Goal: Obtain resource: Obtain resource

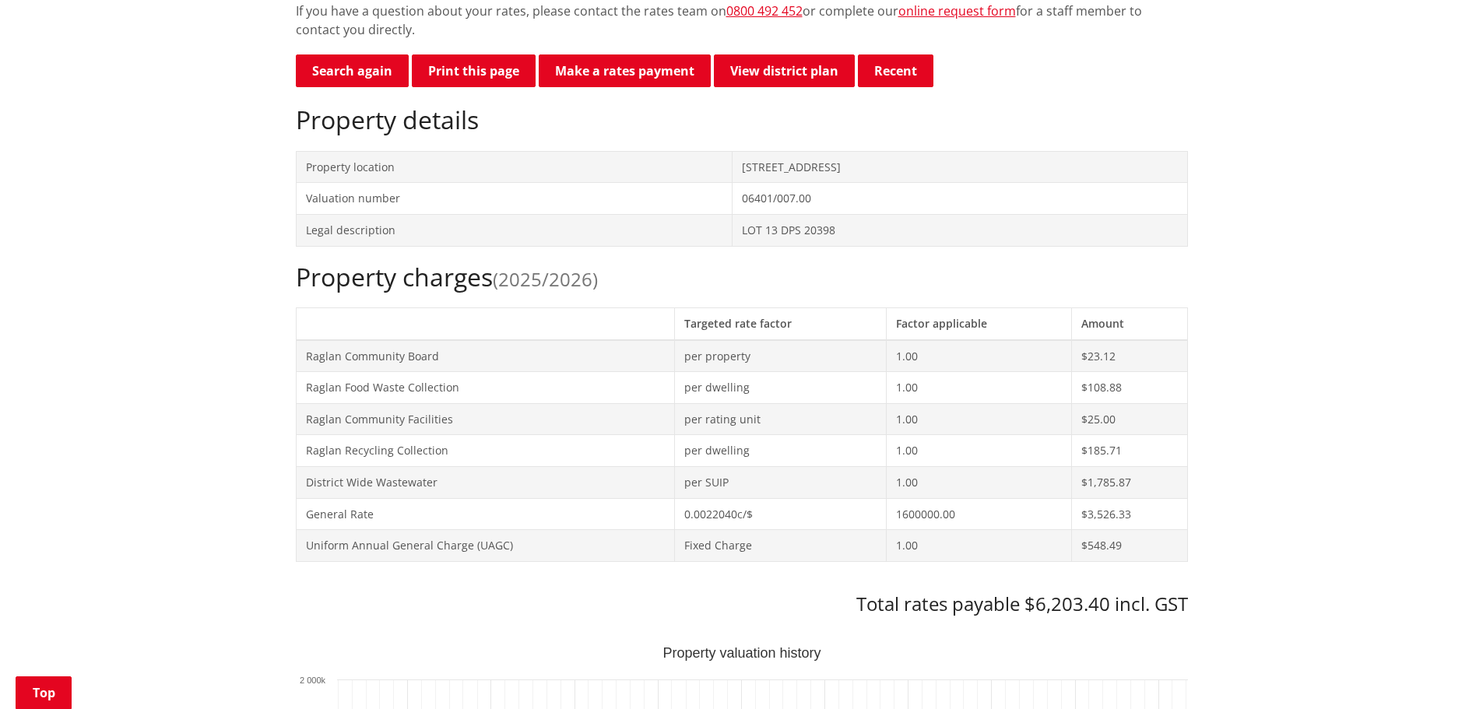
scroll to position [467, 0]
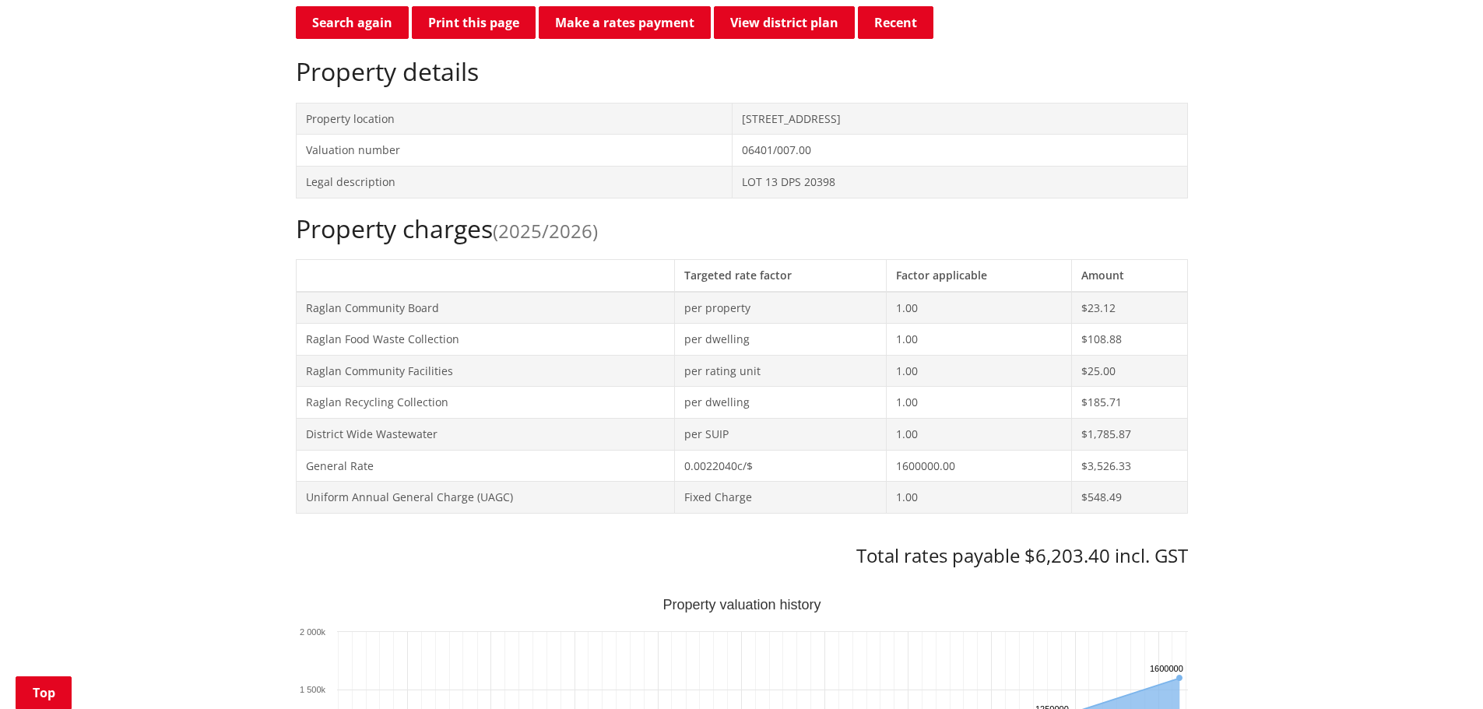
drag, startPoint x: 812, startPoint y: 117, endPoint x: 645, endPoint y: 113, distance: 167.5
click at [733, 113] on td "[STREET_ADDRESS]" at bounding box center [960, 119] width 455 height 32
copy td "[STREET_ADDRESS]"
drag, startPoint x: 748, startPoint y: 181, endPoint x: 635, endPoint y: 176, distance: 113.0
click at [635, 176] on tr "Legal description LOT 13 DPS 20398" at bounding box center [742, 182] width 892 height 32
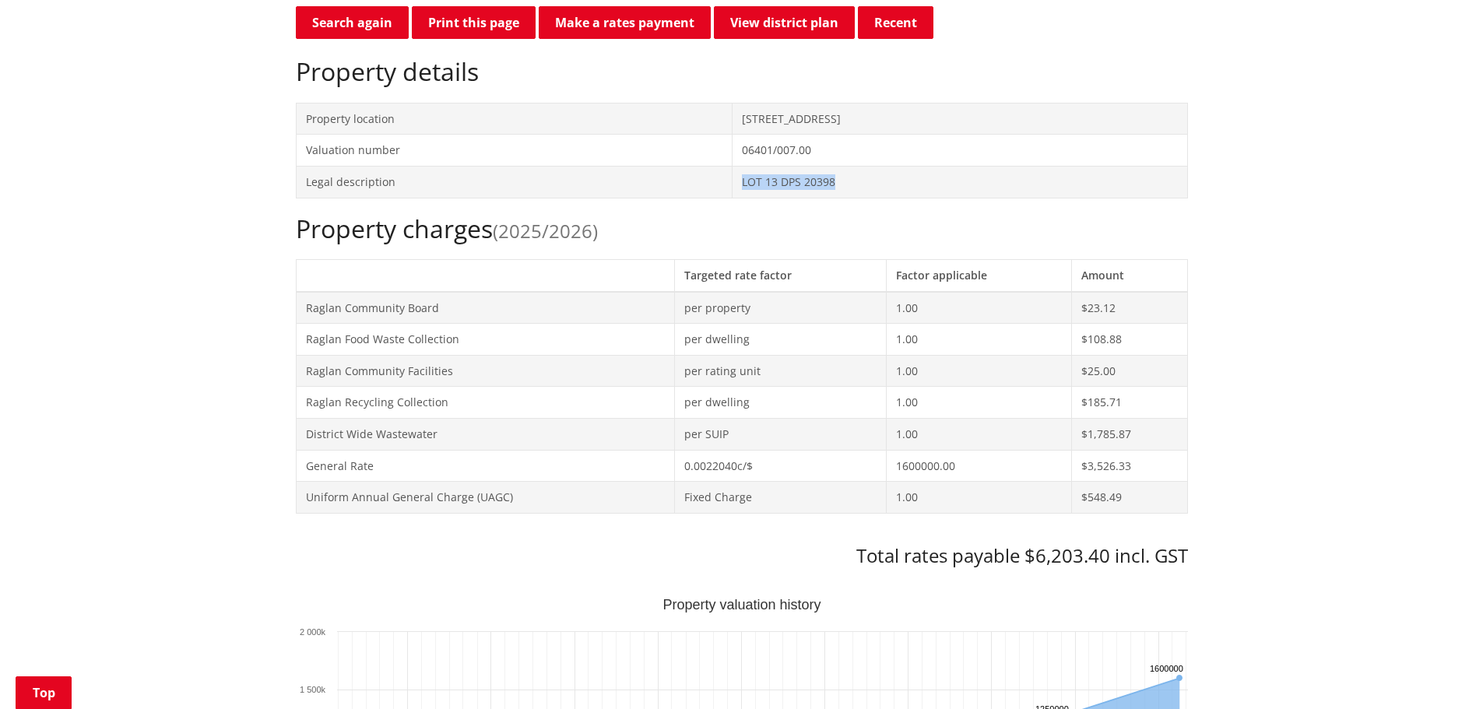
copy tr "LOT 13 DPS 20398"
click at [622, 517] on div "Property charges (2025/2026) Targeted rate factor Factor applicable Amount Ragl…" at bounding box center [742, 391] width 892 height 354
drag, startPoint x: 760, startPoint y: 185, endPoint x: 615, endPoint y: 185, distance: 144.8
click at [615, 185] on tr "Legal description LOT 13 DPS 20398" at bounding box center [742, 182] width 892 height 32
copy tr "LOT 13 DPS 20398"
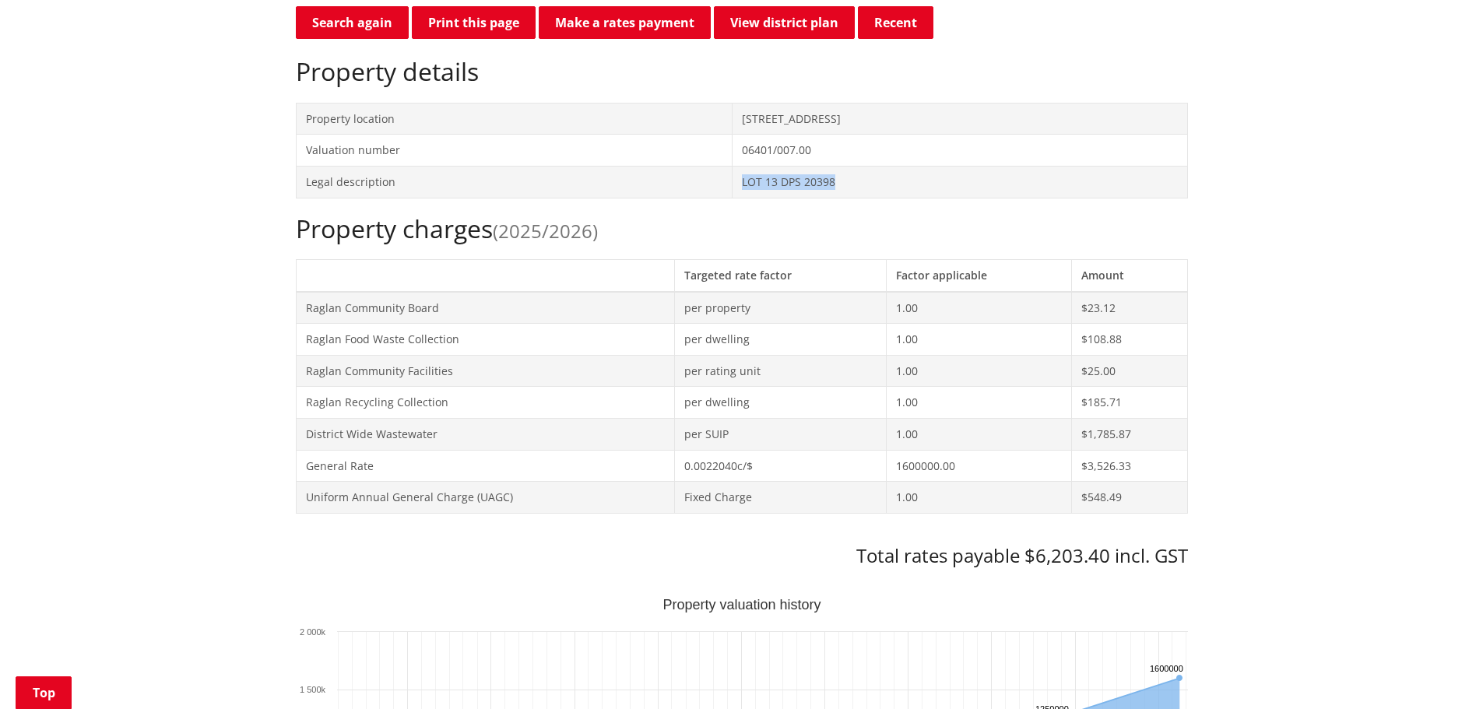
click at [713, 220] on h2 "Property charges (2025/2026)" at bounding box center [742, 229] width 892 height 30
drag, startPoint x: 748, startPoint y: 178, endPoint x: 633, endPoint y: 174, distance: 114.5
click at [633, 174] on tr "Legal description LOT 13 DPS 20398" at bounding box center [742, 182] width 892 height 32
copy tr "LOT 13 DPS 20398"
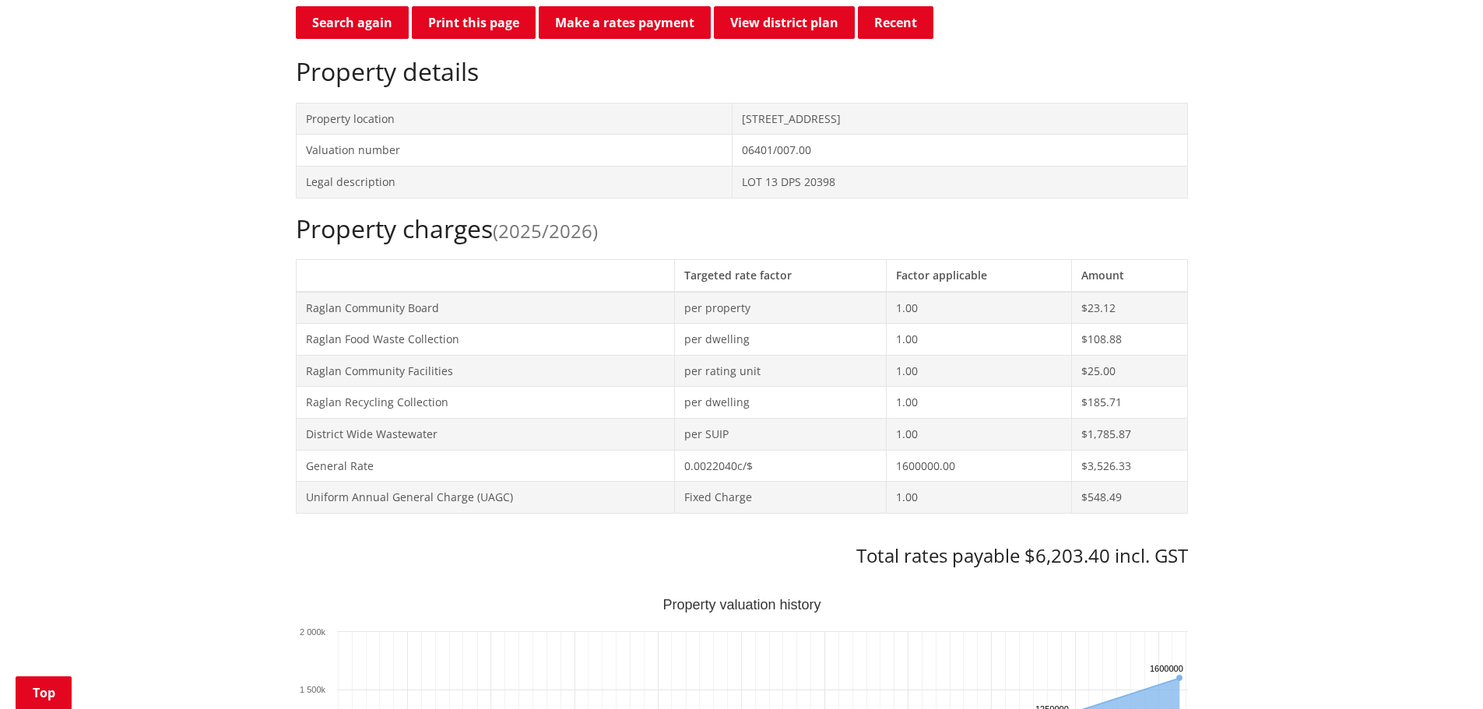
click at [607, 364] on td "Raglan Community Facilities" at bounding box center [485, 371] width 378 height 32
drag, startPoint x: 778, startPoint y: 180, endPoint x: 632, endPoint y: 176, distance: 145.7
click at [632, 176] on tr "Legal description LOT 13 DPS 20398" at bounding box center [742, 182] width 892 height 32
copy tr "LOT 13 DPS 20398"
click at [720, 231] on h2 "Property charges (2025/2026)" at bounding box center [742, 229] width 892 height 30
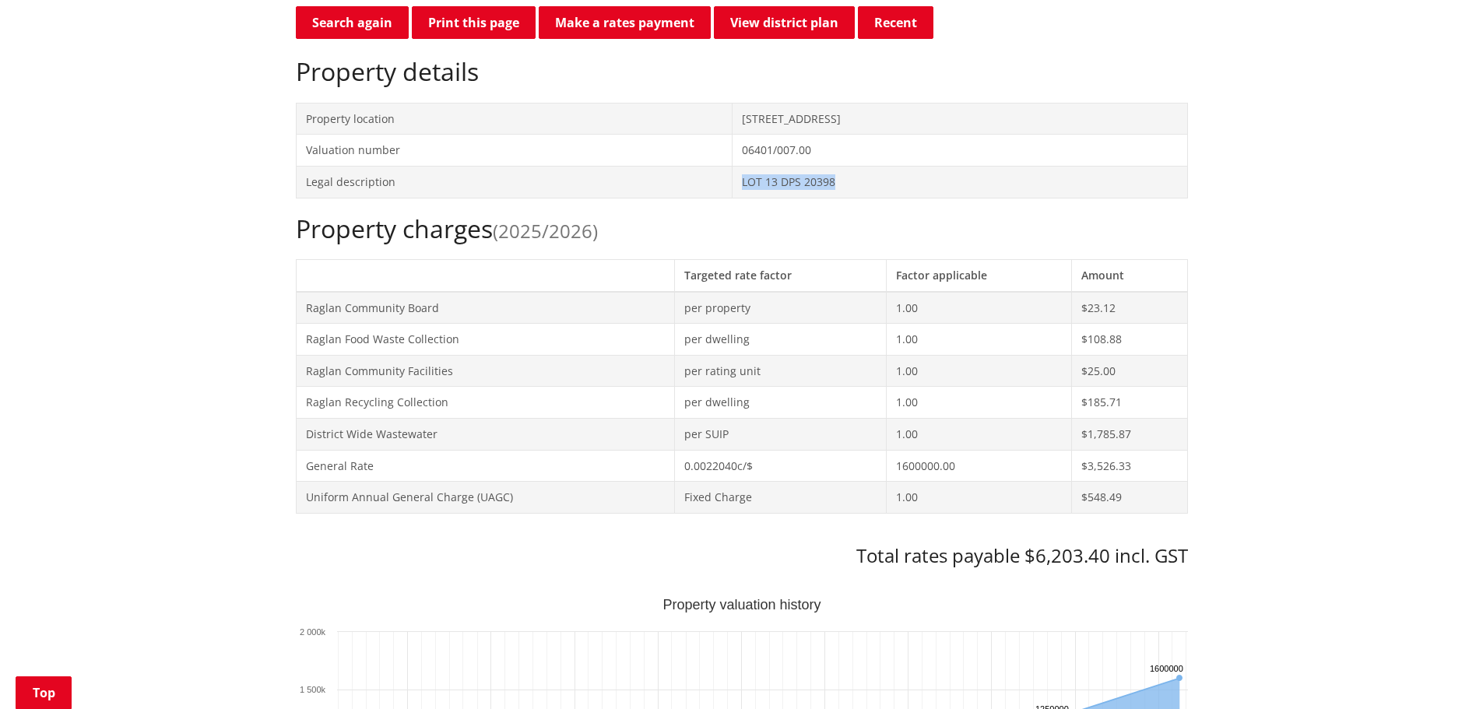
drag, startPoint x: 752, startPoint y: 181, endPoint x: 600, endPoint y: 175, distance: 152.8
click at [600, 175] on tr "Legal description LOT 13 DPS 20398" at bounding box center [742, 182] width 892 height 32
copy tr "LOT 13 DPS 20398"
drag, startPoint x: 570, startPoint y: 580, endPoint x: 588, endPoint y: 473, distance: 108.2
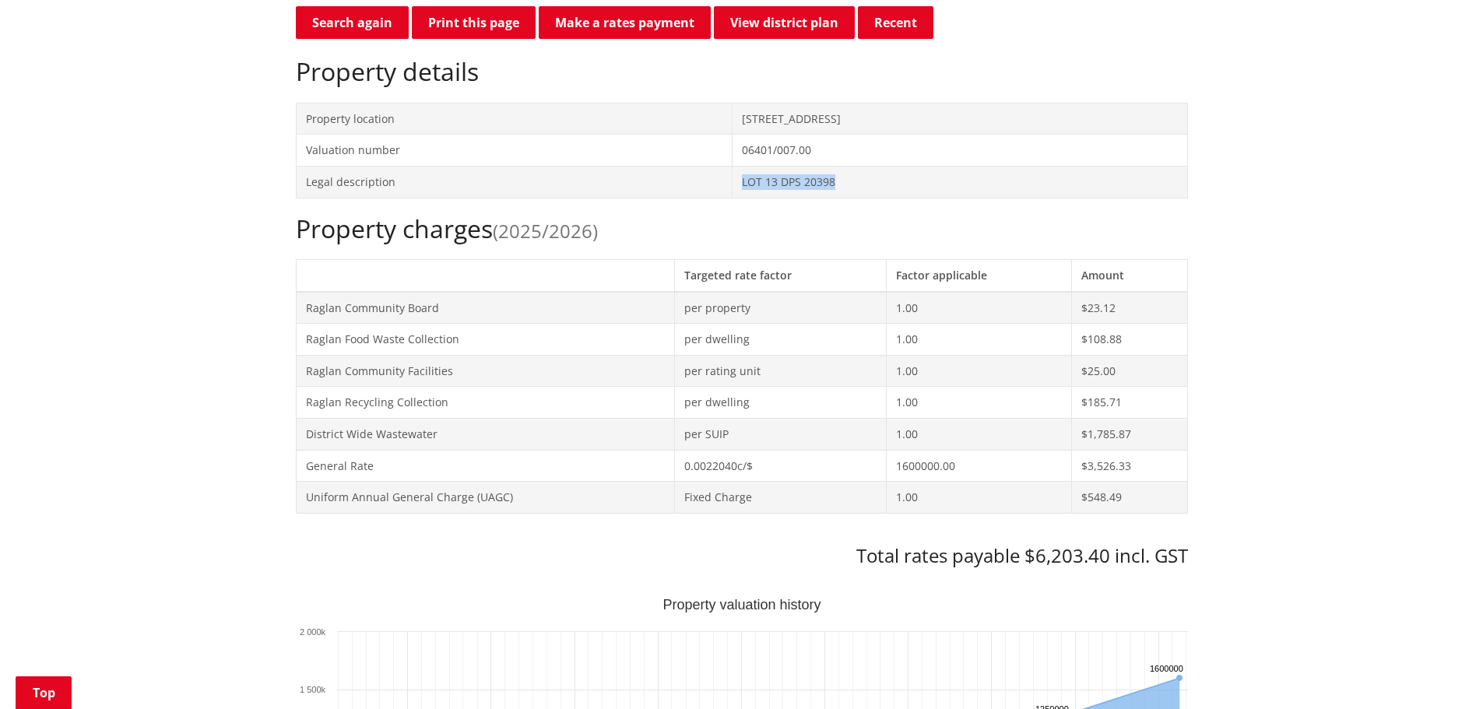
drag, startPoint x: 749, startPoint y: 181, endPoint x: 634, endPoint y: 181, distance: 115.3
click at [634, 181] on tr "Legal description LOT 13 DPS 20398" at bounding box center [742, 182] width 892 height 32
copy tr "LOT 13 DPS 20398"
drag, startPoint x: 563, startPoint y: 431, endPoint x: 573, endPoint y: 413, distance: 20.6
click at [563, 431] on td "District Wide Wastewater" at bounding box center [485, 434] width 378 height 32
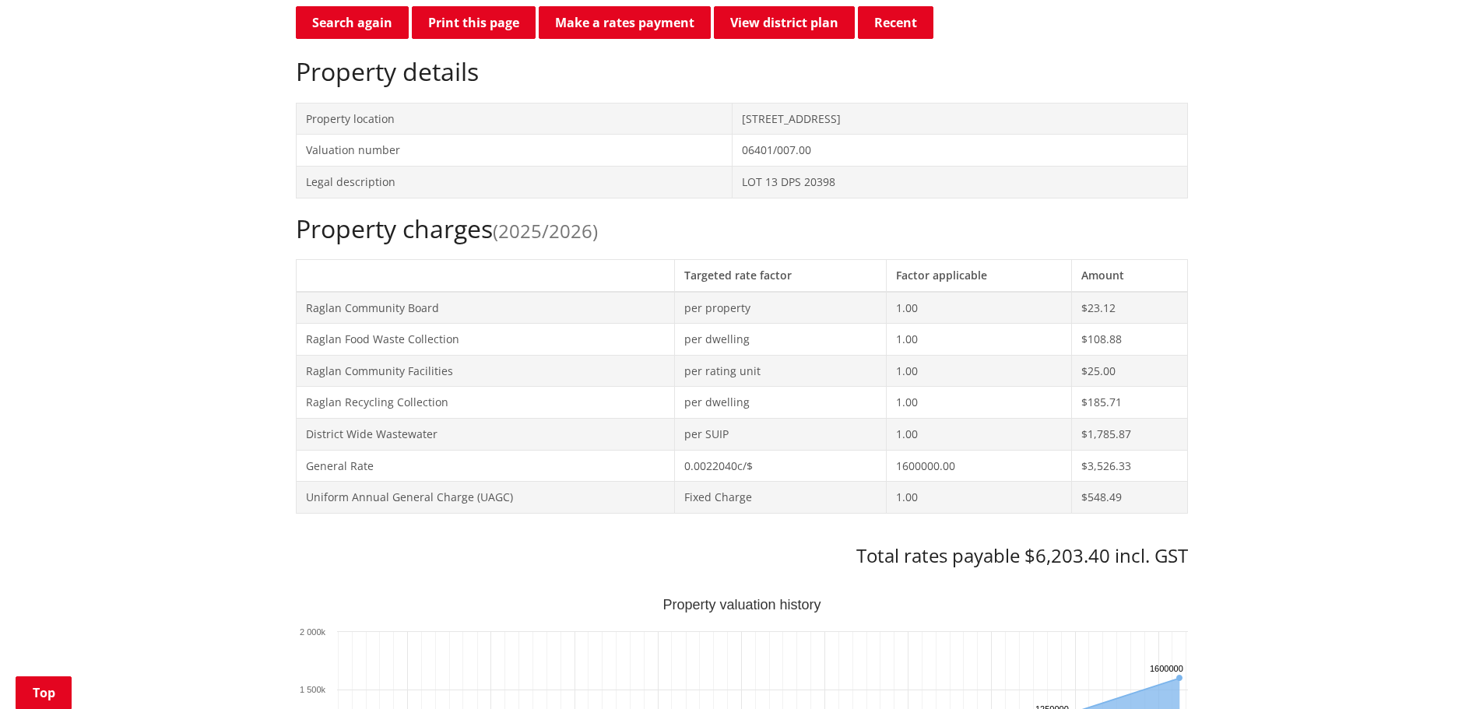
click at [753, 237] on h2 "Property charges (2025/2026)" at bounding box center [742, 229] width 892 height 30
drag, startPoint x: 753, startPoint y: 184, endPoint x: 620, endPoint y: 179, distance: 133.2
click at [620, 179] on tr "Legal description LOT 13 DPS 20398" at bounding box center [742, 182] width 892 height 32
copy tr "LOT 13 DPS 20398"
click at [487, 24] on button "Print this page" at bounding box center [474, 22] width 124 height 33
